Goal: Task Accomplishment & Management: Understand process/instructions

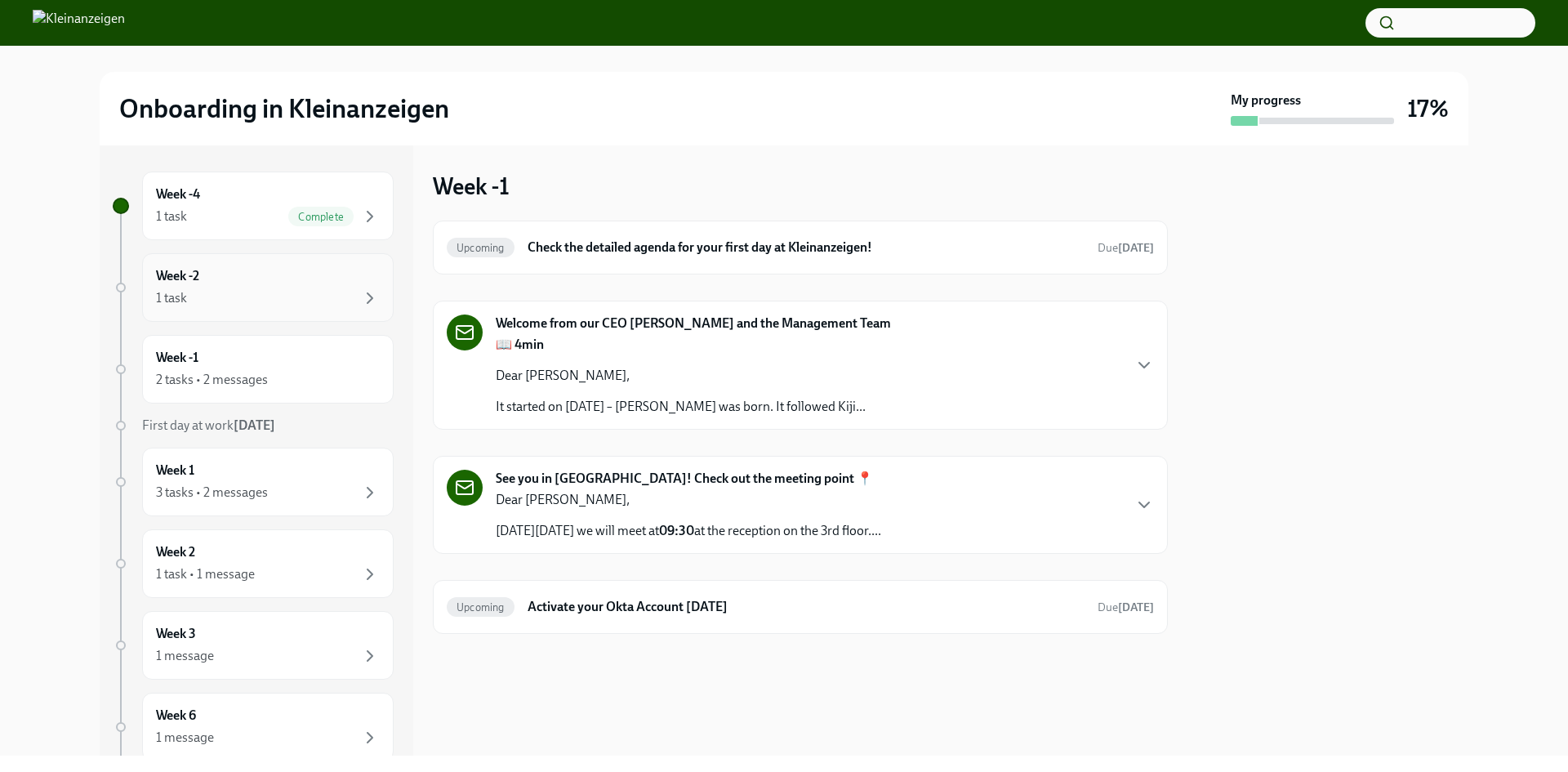
click at [311, 319] on div "Week -2 1 task" at bounding box center [268, 288] width 252 height 68
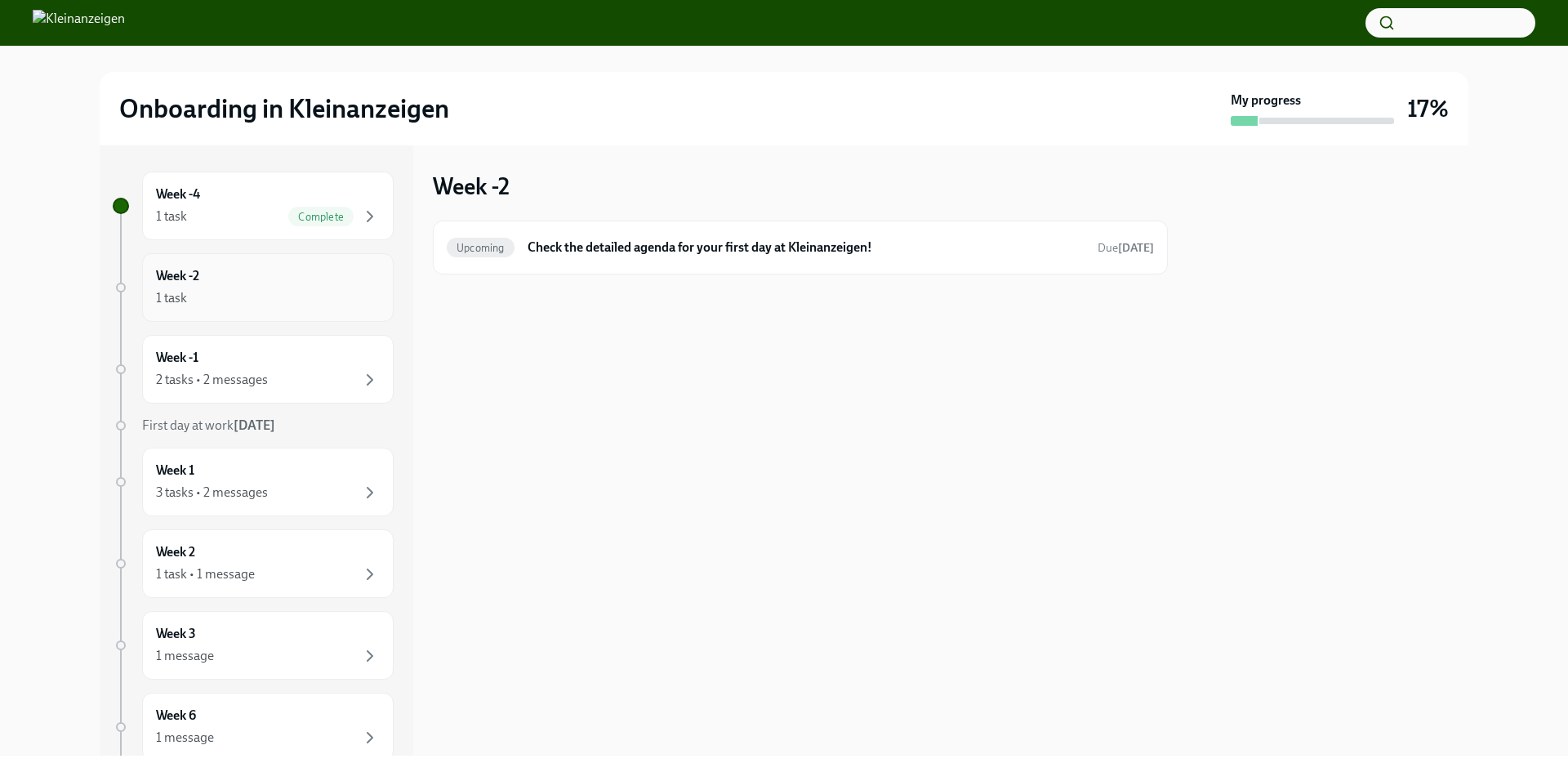
click at [310, 306] on div "1 task" at bounding box center [268, 298] width 224 height 19
click at [330, 300] on div "1 task" at bounding box center [268, 298] width 224 height 19
click at [307, 299] on div "1 task" at bounding box center [268, 298] width 224 height 19
click at [267, 281] on div "Week -2 1 task" at bounding box center [268, 288] width 224 height 41
click at [270, 366] on div "Week -1 2 tasks • 2 messages" at bounding box center [268, 369] width 224 height 41
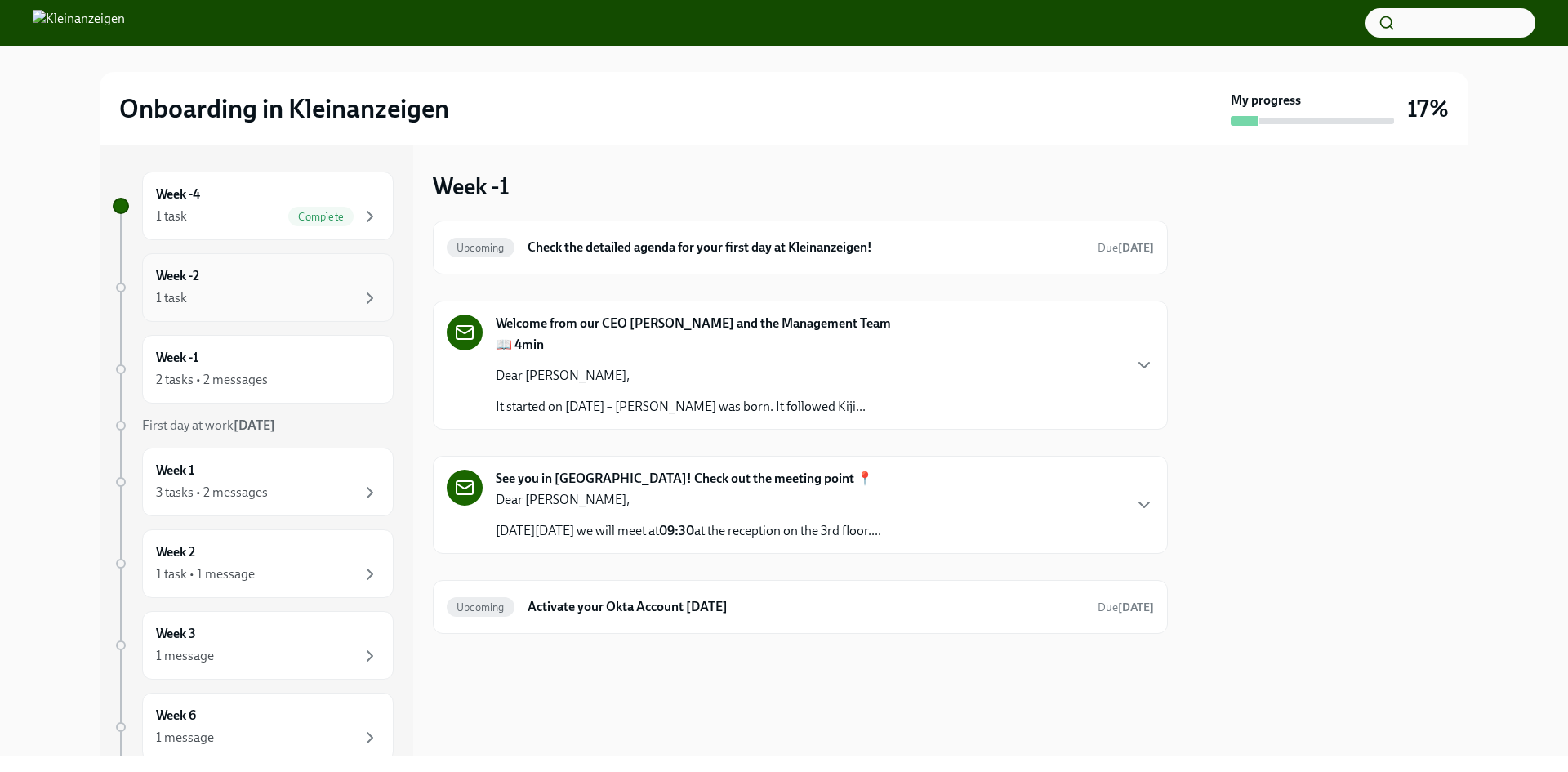
click at [275, 285] on div "Week -2 1 task" at bounding box center [268, 288] width 224 height 41
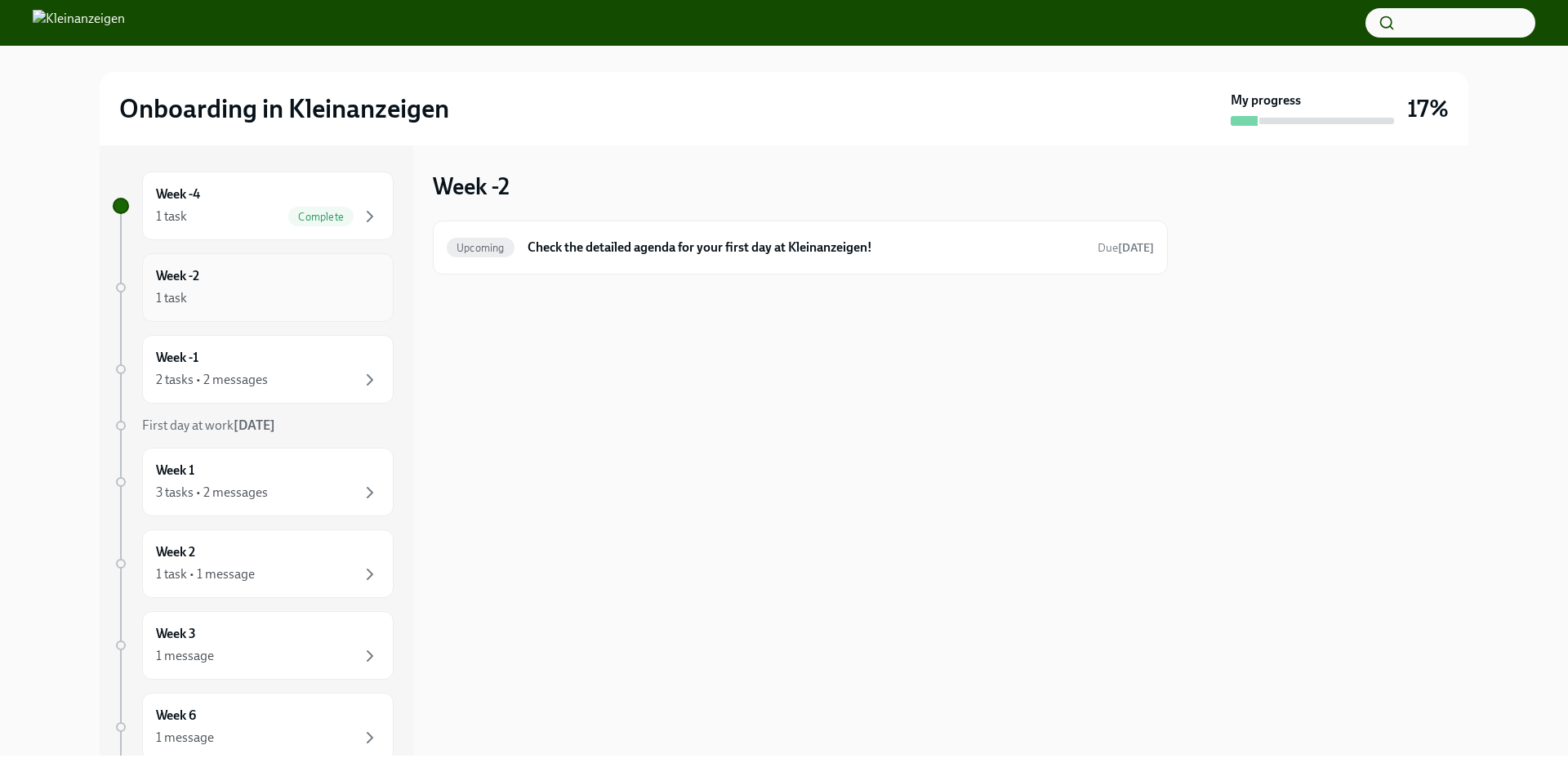
click at [274, 303] on div "1 task" at bounding box center [268, 298] width 224 height 19
click at [692, 247] on h6 "Check the detailed agenda for your first day at Kleinanzeigen!" at bounding box center [806, 247] width 557 height 18
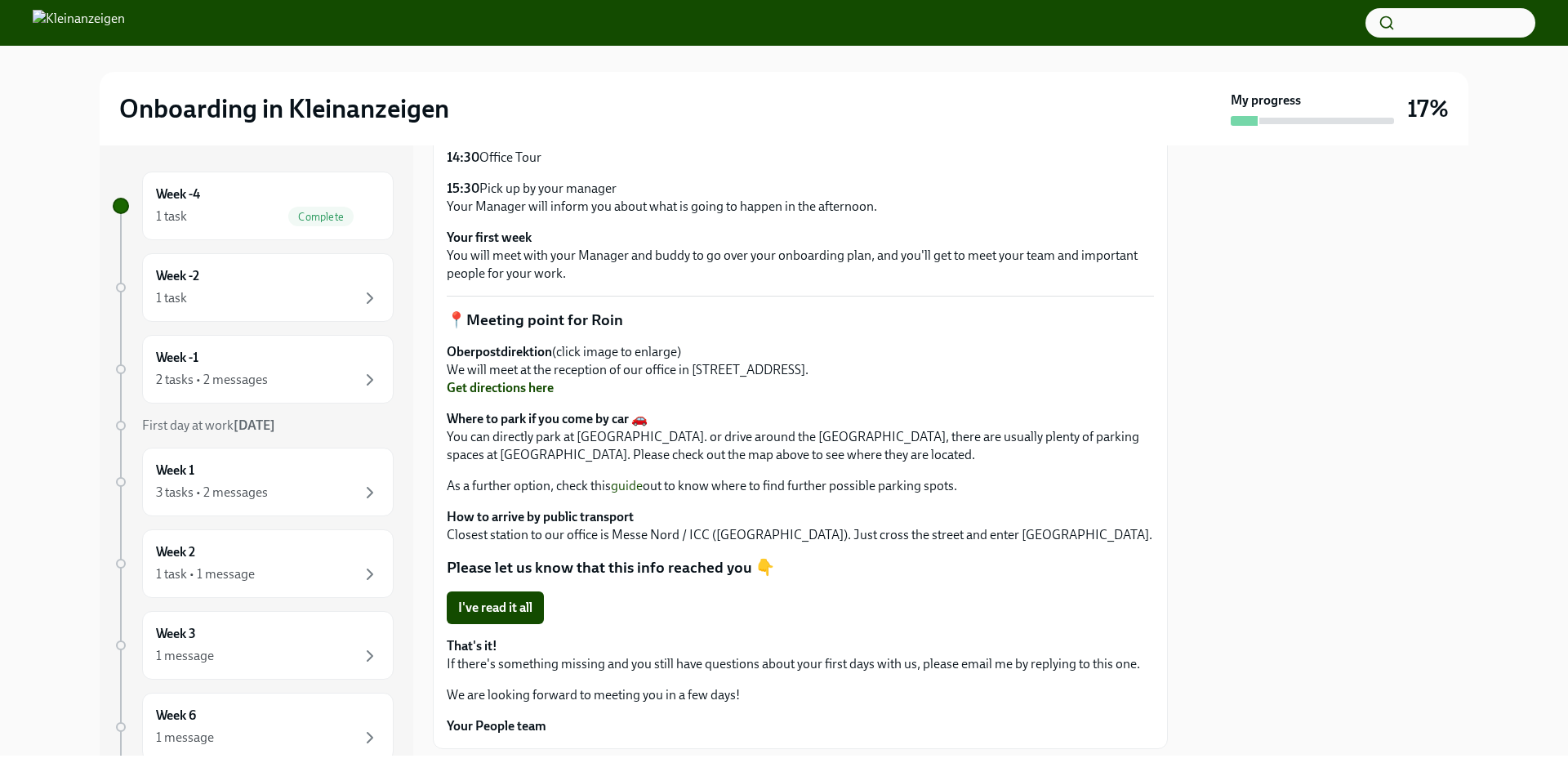
scroll to position [766, 0]
